Goal: Transaction & Acquisition: Purchase product/service

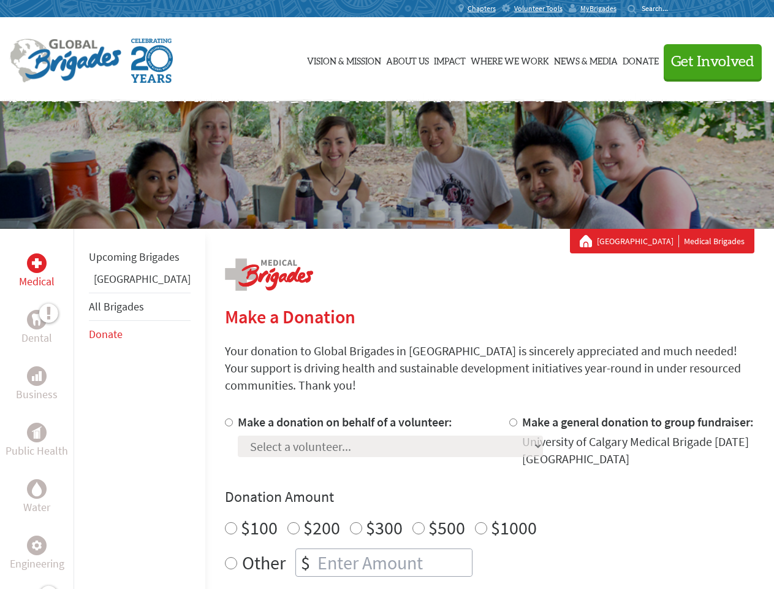
click at [677, 9] on div "Search for:" at bounding box center [652, 9] width 49 height 10
click at [708, 61] on span "Get Involved" at bounding box center [712, 62] width 83 height 15
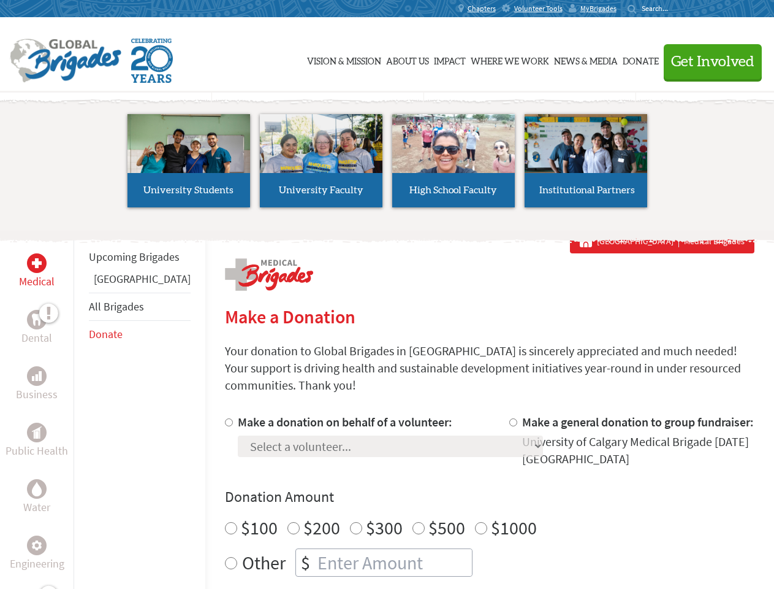
click at [388, 165] on li "High School Faculty" at bounding box center [454, 160] width 132 height 113
click at [81, 408] on div "Upcoming Brigades Panama All Brigades Donate" at bounding box center [140, 523] width 132 height 589
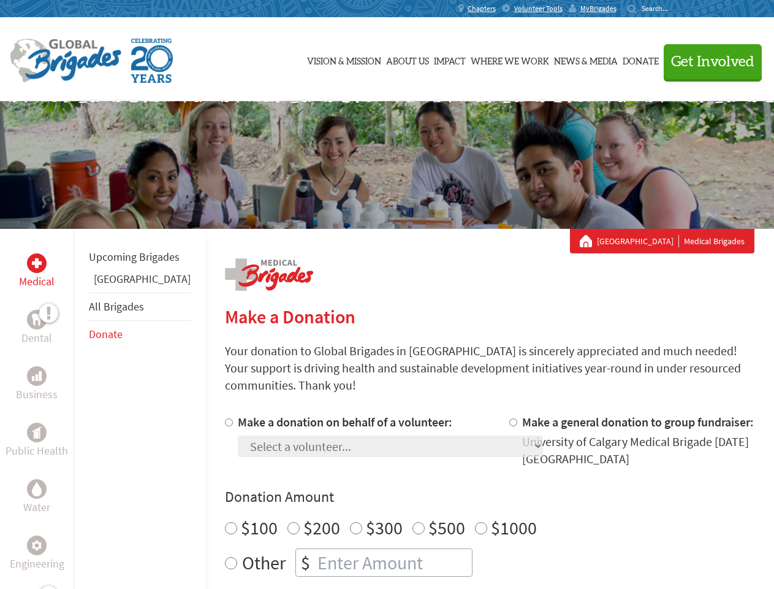
click at [468, 492] on div "Donation Amount $100 $200 $300 $500 $1000 Other $" at bounding box center [490, 532] width 530 height 90
click at [225, 418] on input "Make a donation on behalf of a volunteer:" at bounding box center [229, 422] width 8 height 8
radio input "true"
click at [510, 418] on input "Make a general donation to group fundraiser:" at bounding box center [514, 422] width 8 height 8
radio input "true"
